Goal: Task Accomplishment & Management: Complete application form

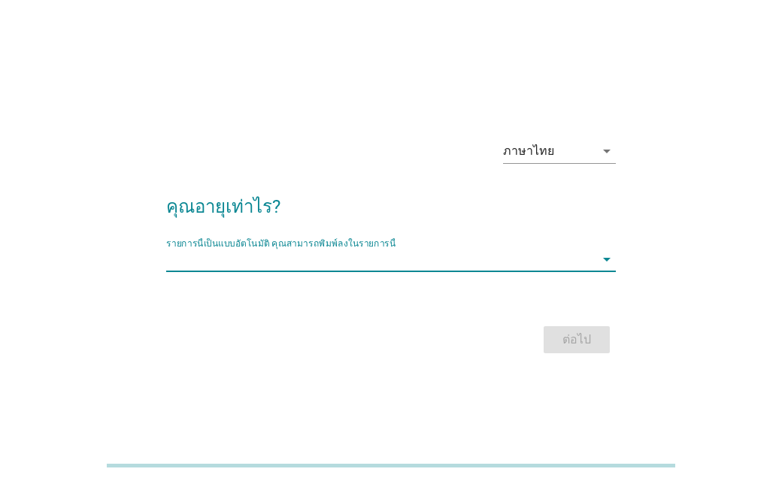
click at [514, 271] on div "รายการนี้เป็นแบบอัตโนมัติ [PERSON_NAME]พิมพ์ลงในรายการนี้ arrow_drop_down" at bounding box center [390, 259] width 449 height 24
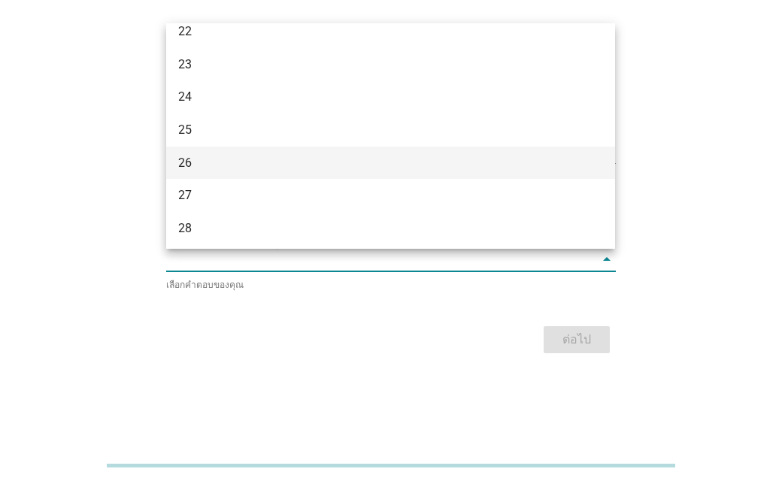
scroll to position [150, 0]
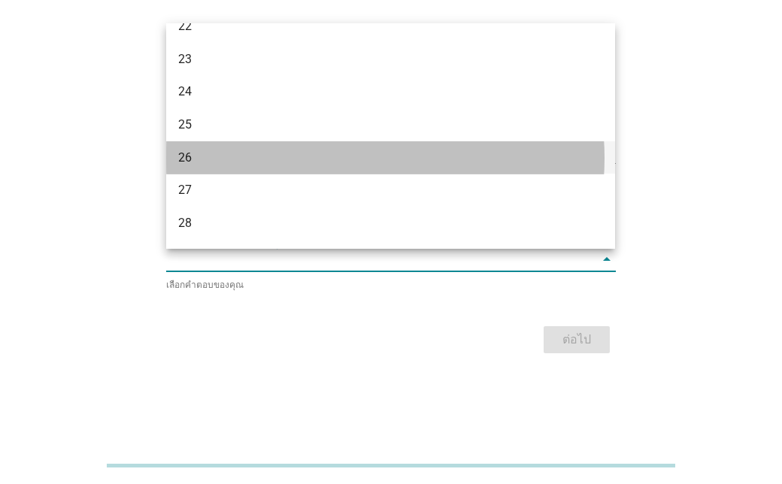
click at [276, 154] on div "26" at bounding box center [372, 158] width 389 height 18
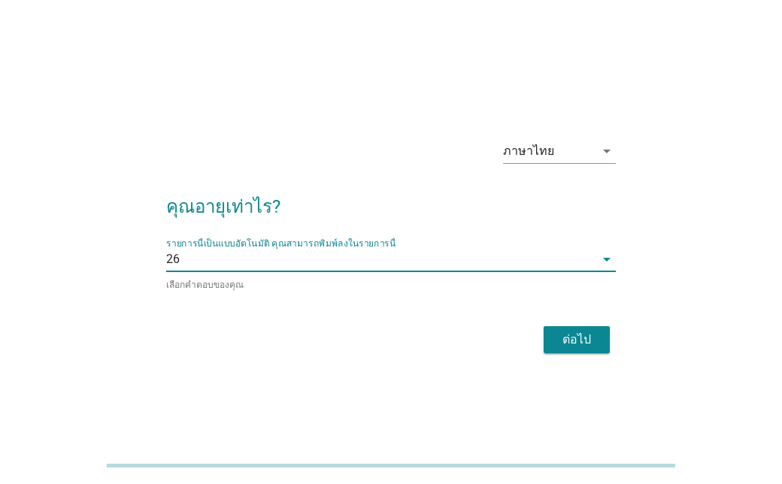
click at [590, 343] on div "ต่อไป" at bounding box center [577, 340] width 42 height 18
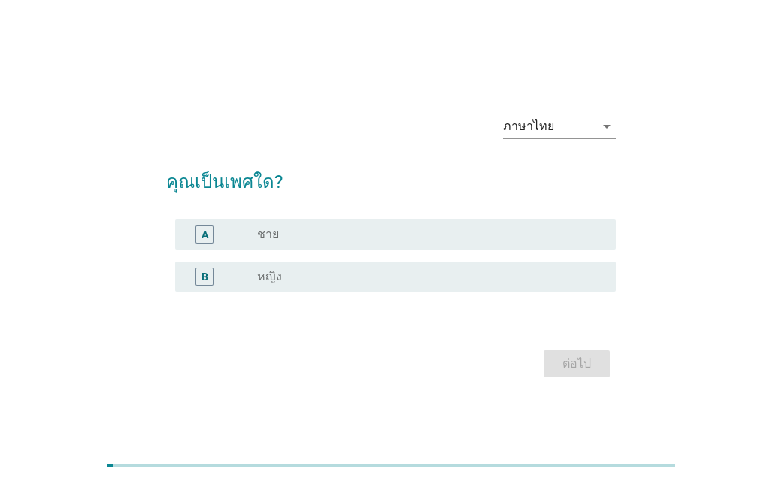
click at [300, 269] on div "radio_button_unchecked หญิง" at bounding box center [424, 276] width 335 height 15
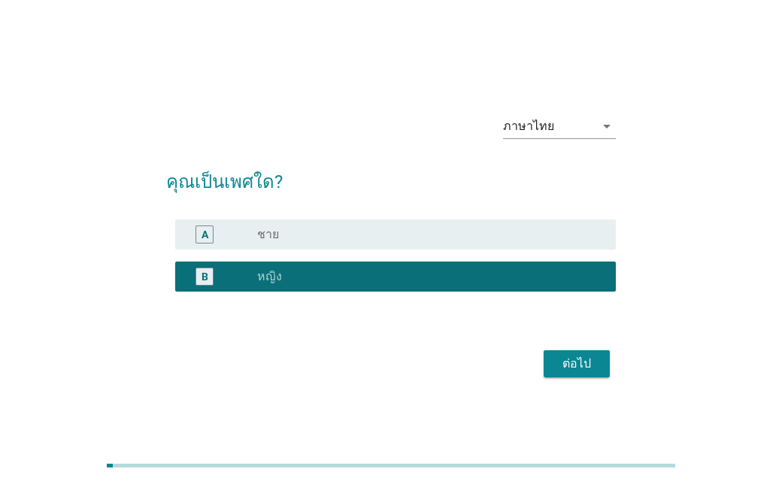
click at [604, 368] on button "ต่อไป" at bounding box center [577, 363] width 66 height 27
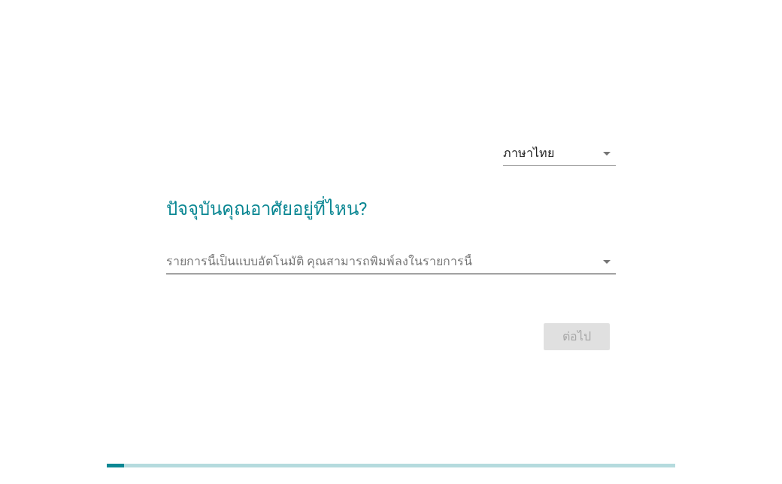
click at [420, 270] on input "รายการนี้เป็นแบบอัตโนมัติ คุณสามารถพิมพ์ลงในรายการนี้" at bounding box center [380, 262] width 428 height 24
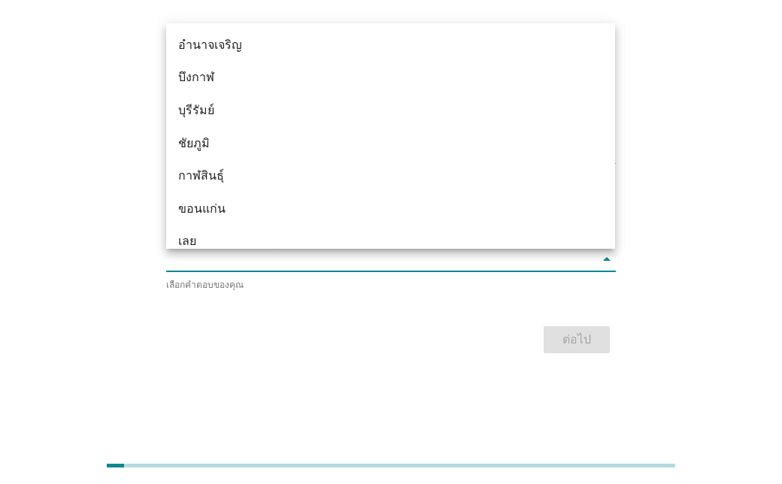
scroll to position [0, 0]
click at [69, 214] on div "ภาษาไทย arrow_drop_down ปัจจุบันคุณอาศัยอยู่ที่ไหน? รายการนี้เป็นแบบอัตโนมัติ […" at bounding box center [391, 242] width 710 height 255
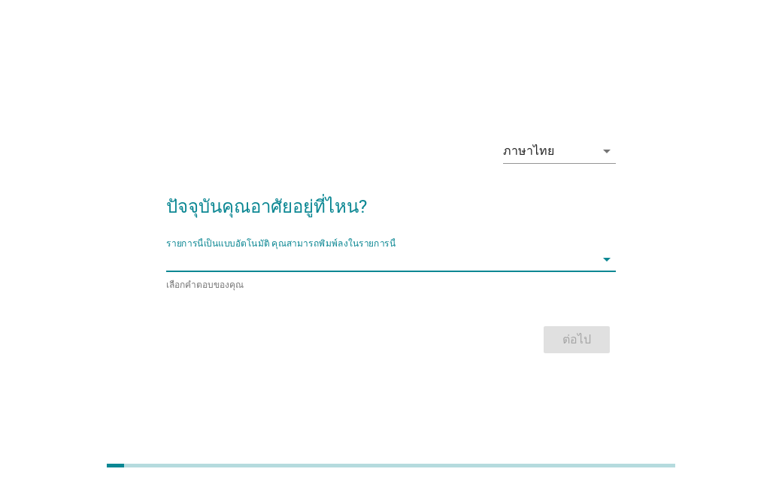
click at [421, 268] on input "รายการนี้เป็นแบบอัตโนมัติ คุณสามารถพิมพ์ลงในรายการนี้" at bounding box center [380, 259] width 428 height 24
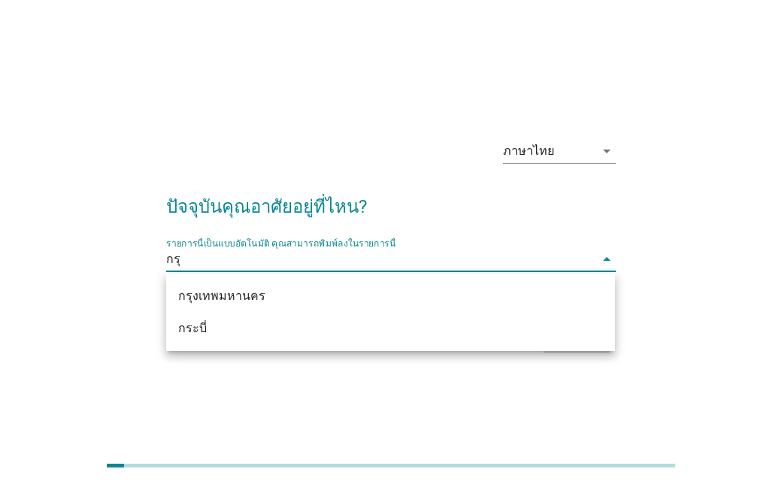
type input "กรุง"
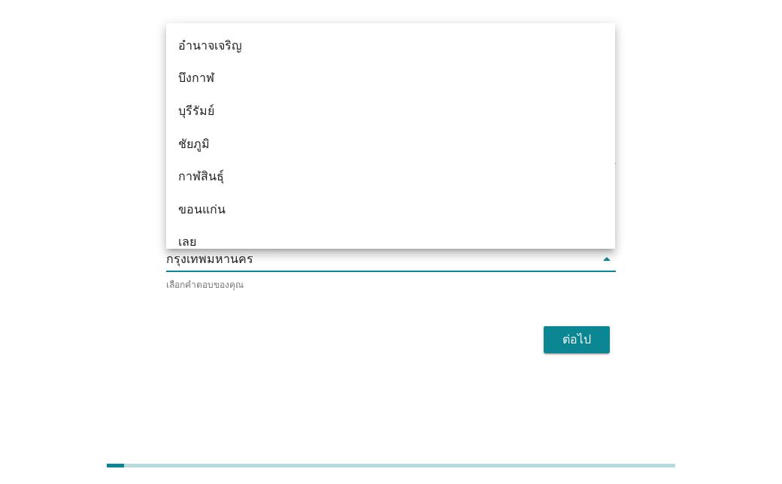
click at [586, 350] on button "ต่อไป" at bounding box center [577, 339] width 66 height 27
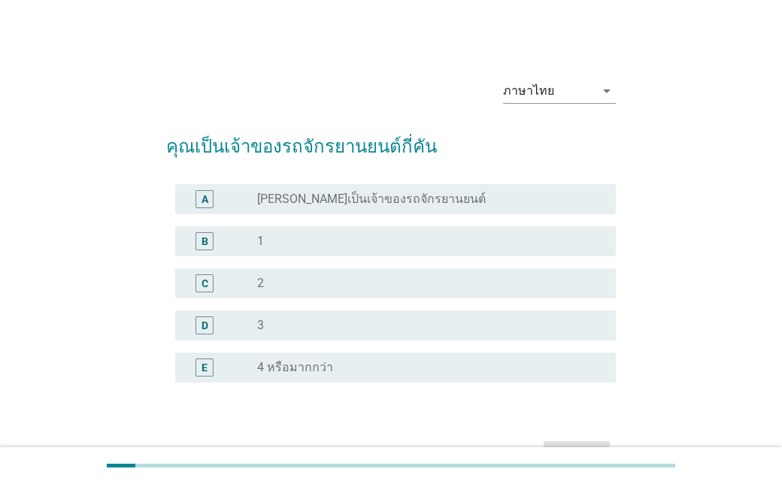
click at [392, 199] on label "[PERSON_NAME]เป็นเจ้าของรถจักรยานยนต์" at bounding box center [371, 199] width 229 height 15
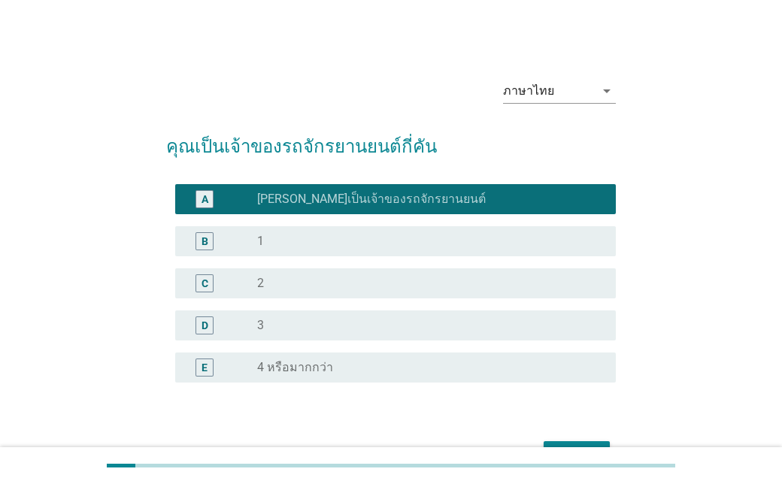
click at [384, 241] on div "radio_button_unchecked 1" at bounding box center [424, 241] width 335 height 15
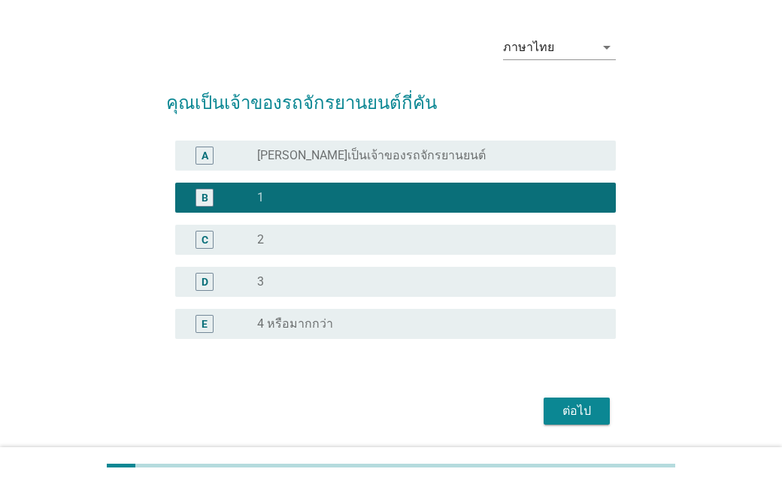
scroll to position [92, 0]
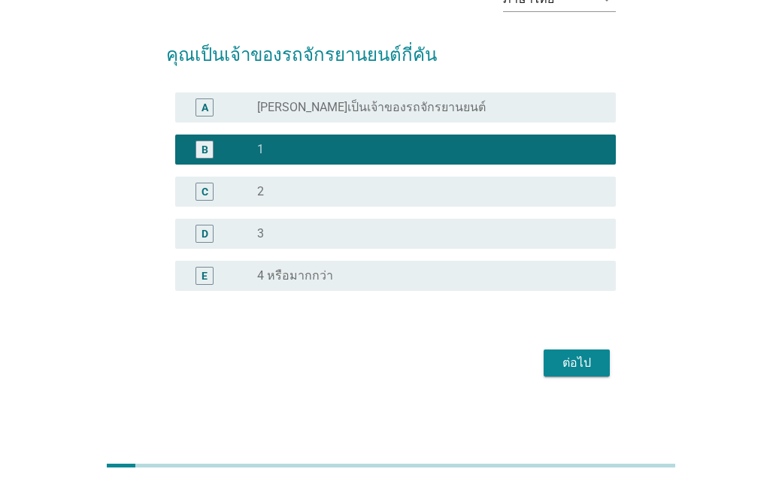
click at [594, 361] on div "ต่อไป" at bounding box center [577, 363] width 42 height 18
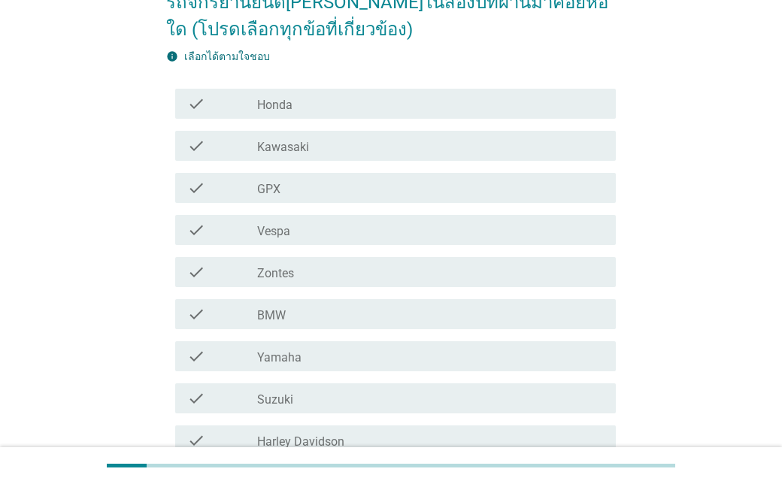
scroll to position [150, 0]
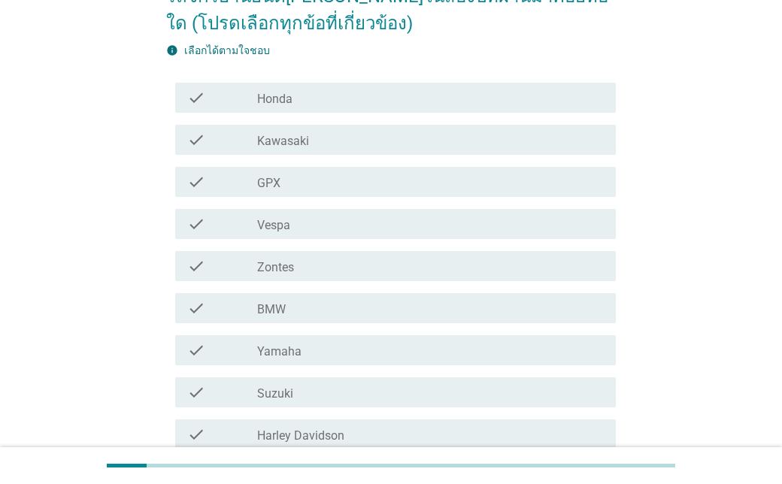
click at [388, 354] on div "check_box_outline_blank Yamaha" at bounding box center [430, 350] width 347 height 18
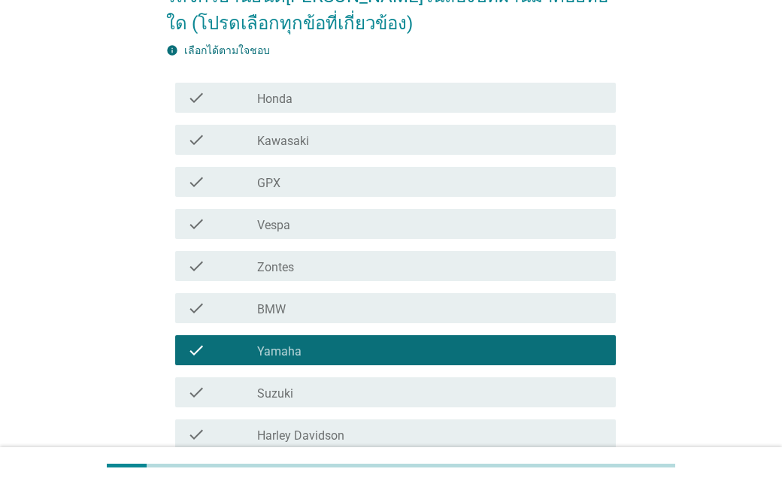
scroll to position [333, 0]
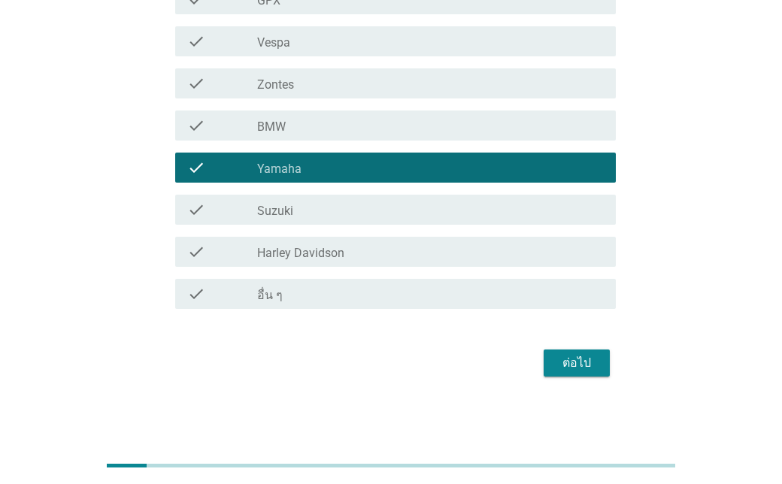
click at [583, 359] on div "ต่อไป" at bounding box center [577, 363] width 42 height 18
